Goal: Find contact information: Find contact information

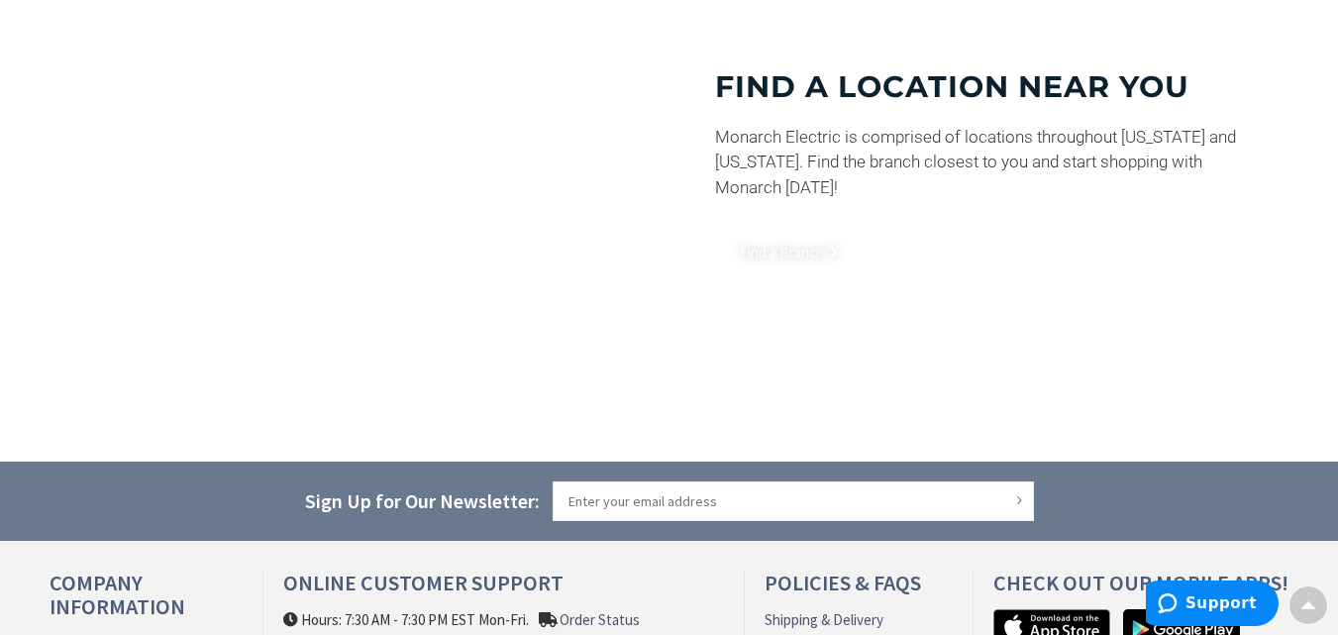
scroll to position [1754, 0]
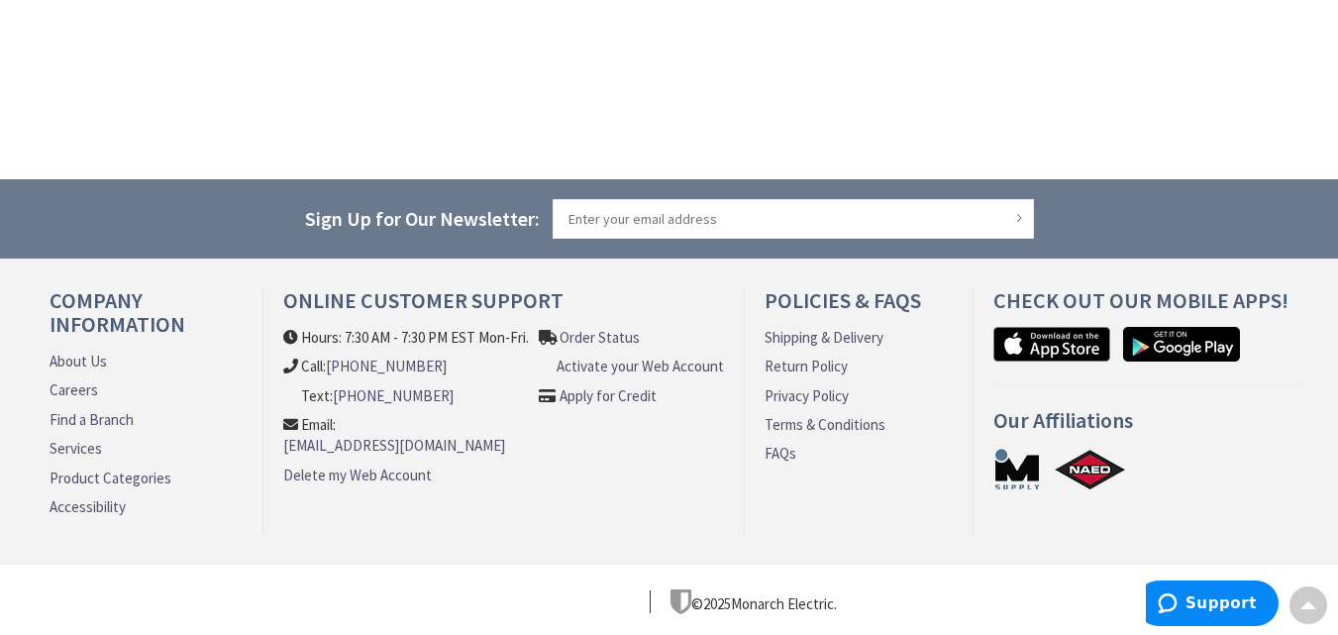
copy li "[PHONE_NUMBER]"
drag, startPoint x: 440, startPoint y: 366, endPoint x: 332, endPoint y: 367, distance: 108.0
click at [332, 367] on li "Call: [PHONE_NUMBER]" at bounding box center [406, 366] width 247 height 21
click at [97, 353] on link "About Us" at bounding box center [78, 361] width 57 height 21
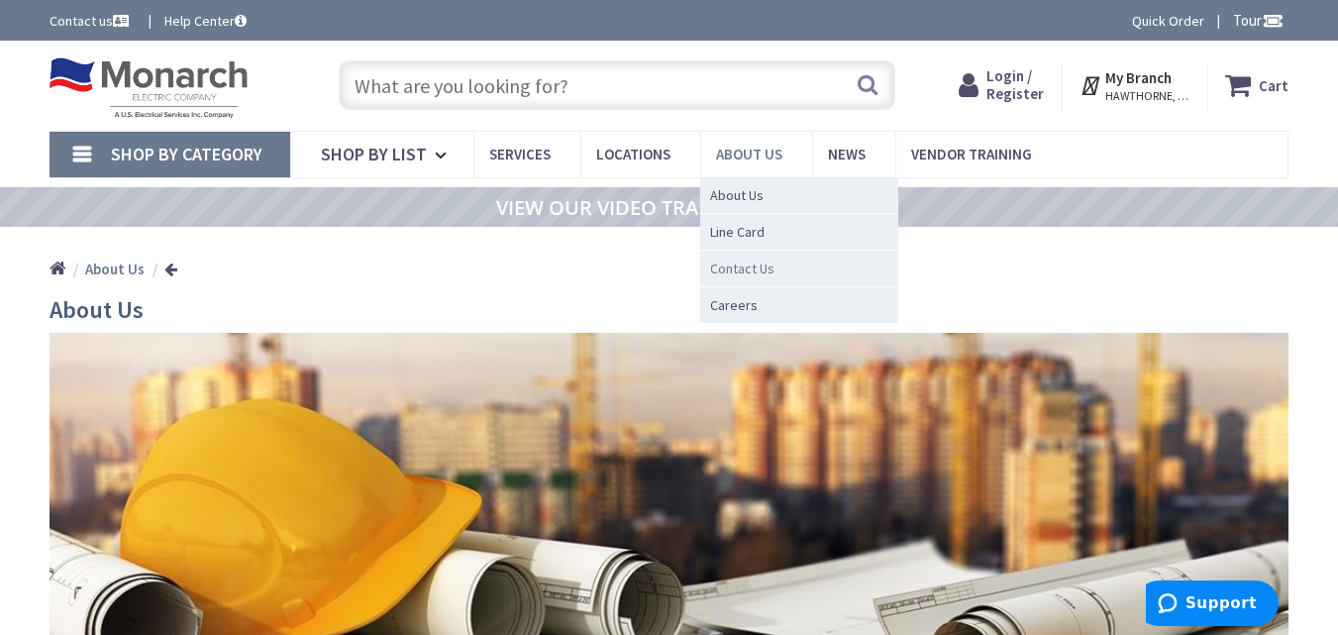
click at [765, 268] on span "Contact Us" at bounding box center [742, 268] width 64 height 20
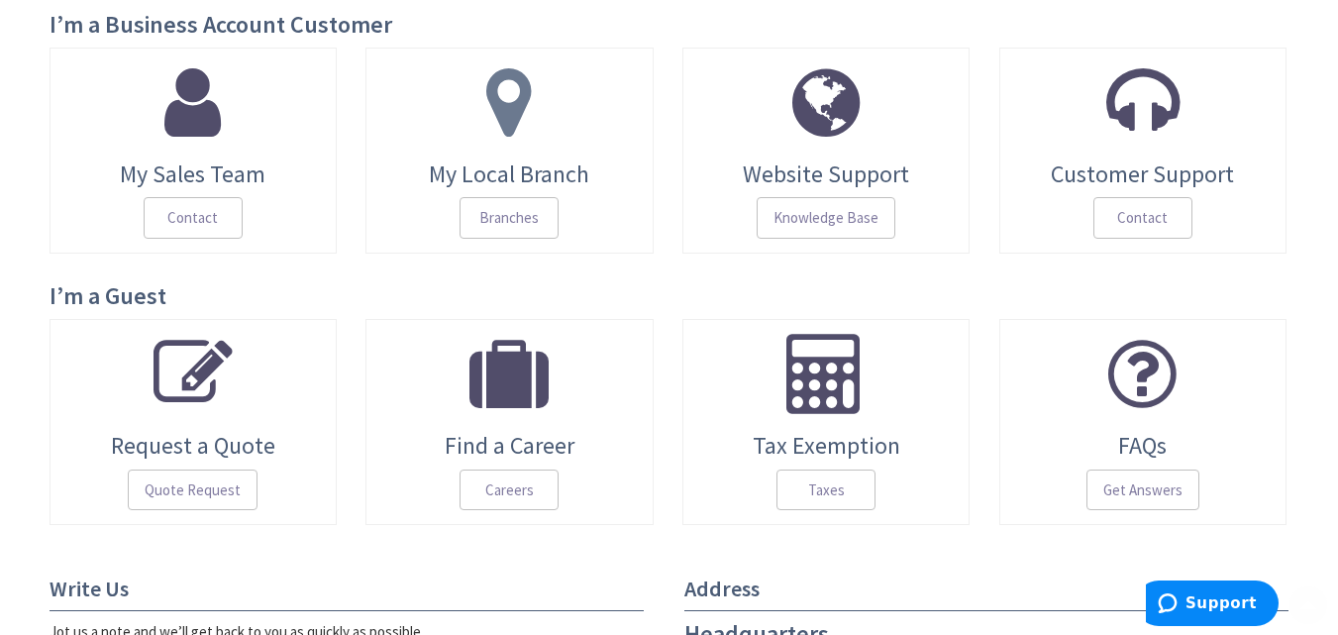
scroll to position [297, 0]
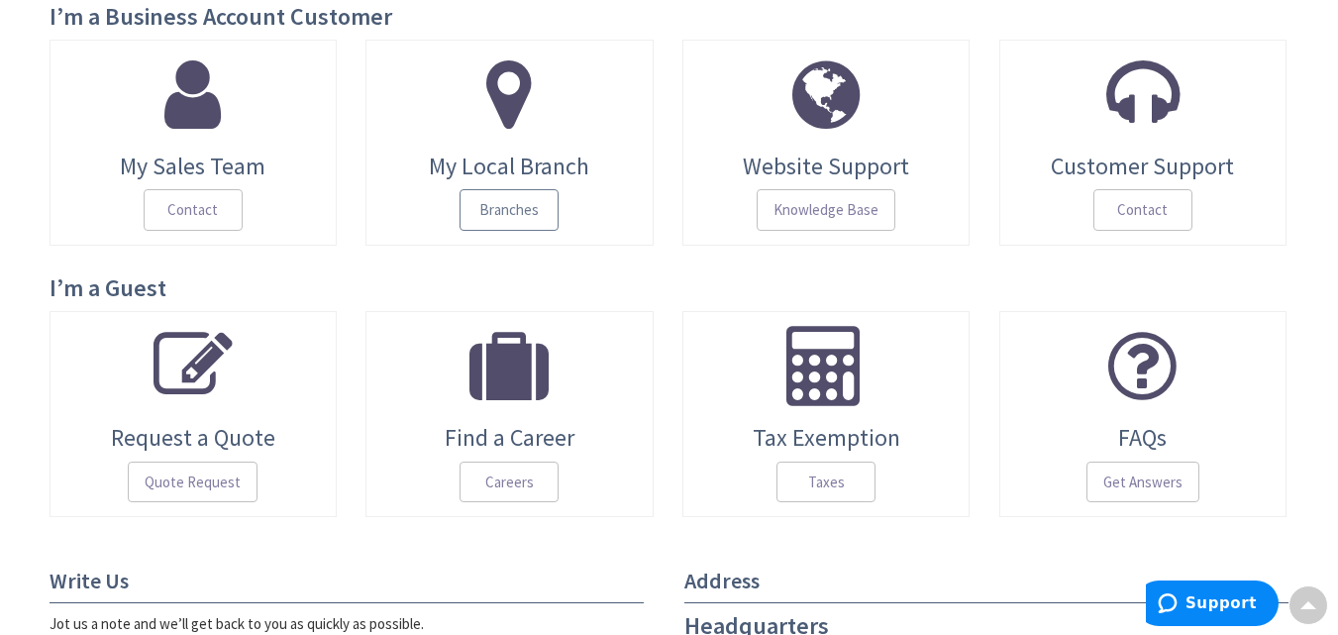
click at [504, 189] on span "Branches" at bounding box center [509, 210] width 99 height 42
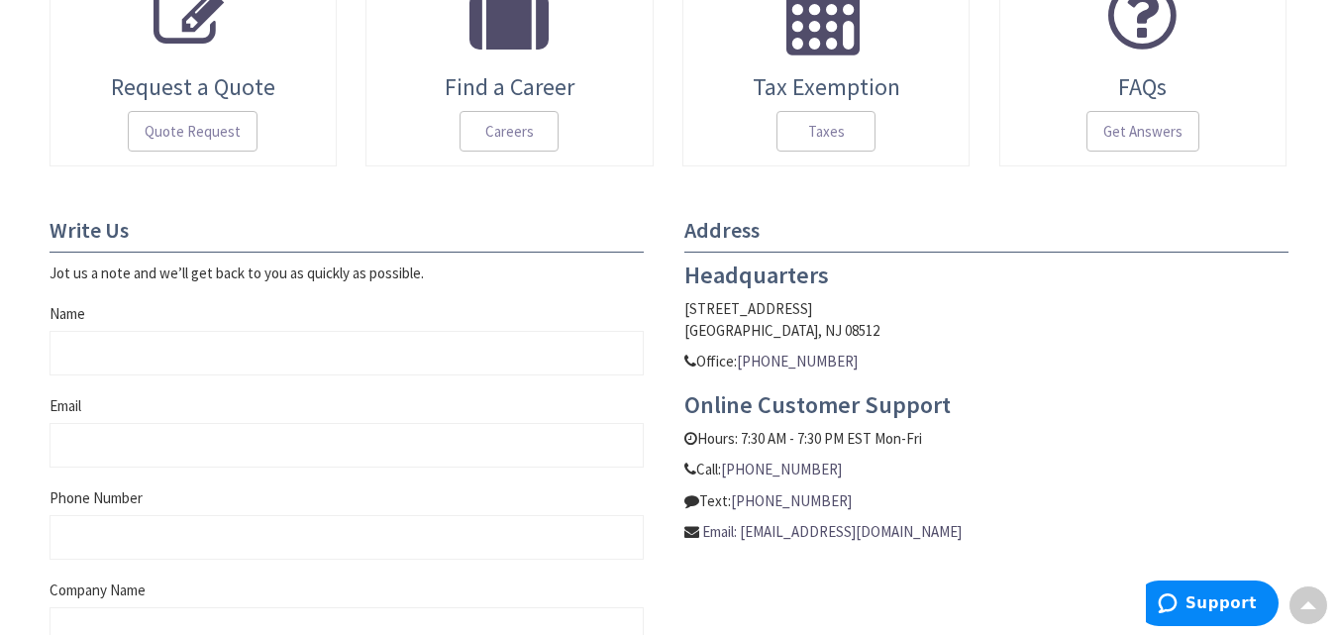
scroll to position [693, 0]
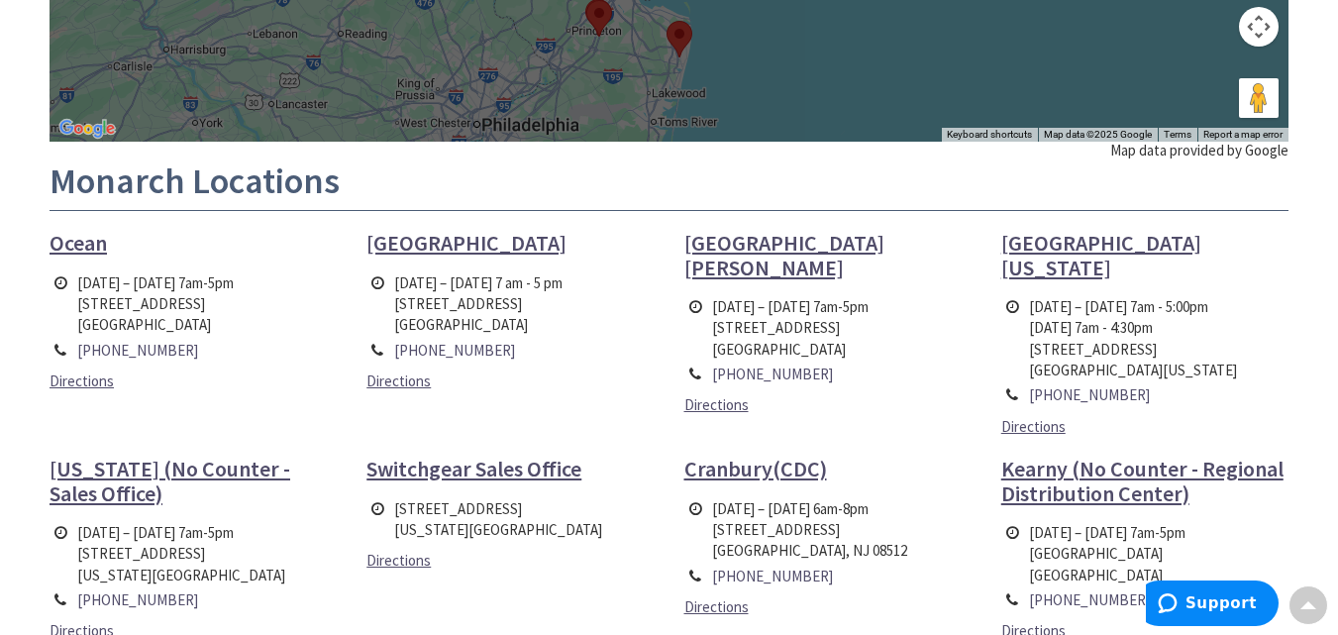
scroll to position [594, 0]
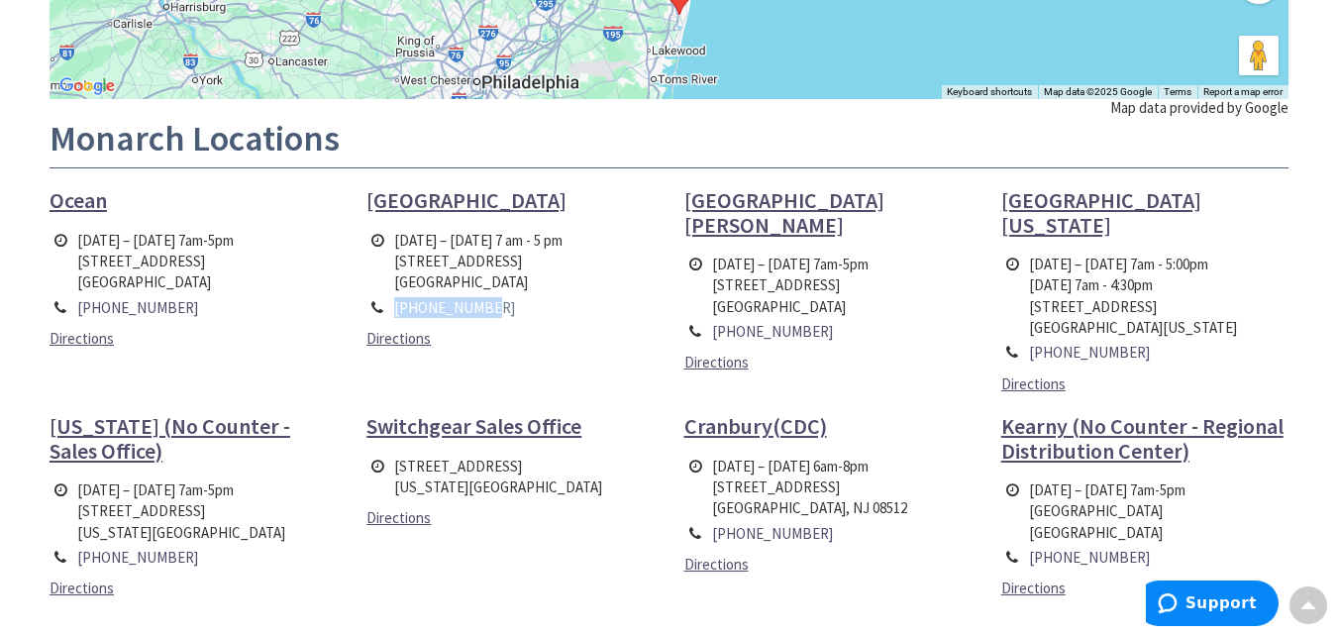
drag, startPoint x: 495, startPoint y: 313, endPoint x: 396, endPoint y: 314, distance: 99.0
click at [396, 314] on td "[PHONE_NUMBER]" at bounding box center [478, 307] width 178 height 25
copy link "[PHONE_NUMBER]"
